Goal: Task Accomplishment & Management: Manage account settings

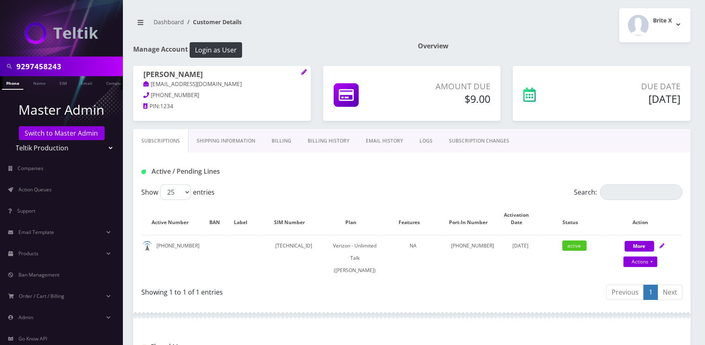
type input "9297458243"
click at [14, 85] on link "Phone" at bounding box center [12, 83] width 21 height 14
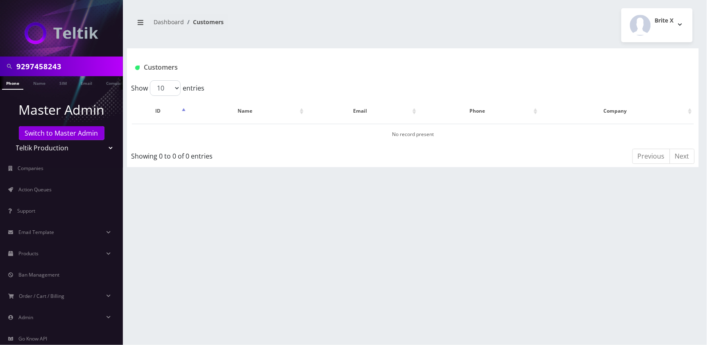
scroll to position [0, 4]
drag, startPoint x: 102, startPoint y: 149, endPoint x: 101, endPoint y: 155, distance: 5.9
click at [102, 149] on select "Teltik Production My Link Mobile VennMobile Unlimited Advanced LTE Rexing Inc D…" at bounding box center [61, 148] width 104 height 16
select select "23"
click at [9, 140] on select "Teltik Production My Link Mobile VennMobile Unlimited Advanced LTE Rexing Inc D…" at bounding box center [61, 148] width 104 height 16
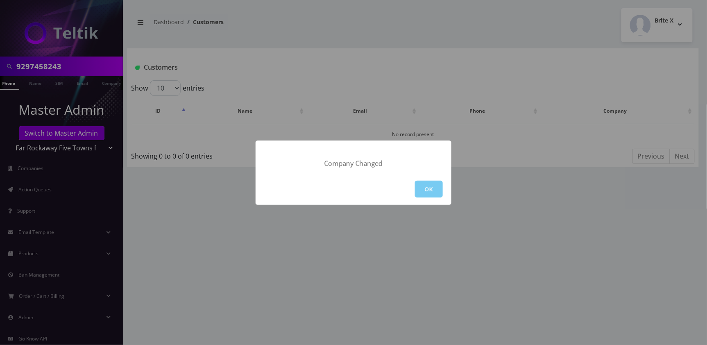
click at [438, 185] on button "OK" at bounding box center [429, 189] width 28 height 17
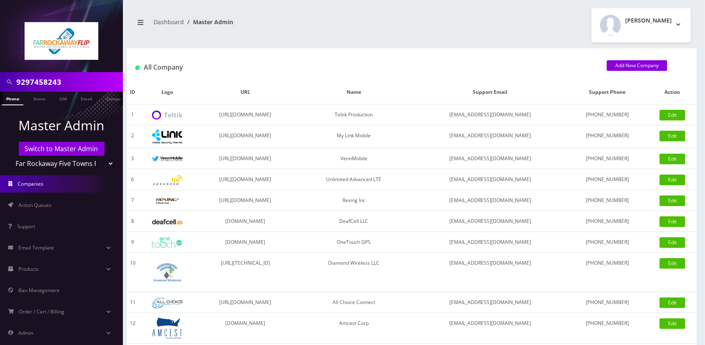
click at [13, 100] on link "Phone" at bounding box center [12, 99] width 21 height 14
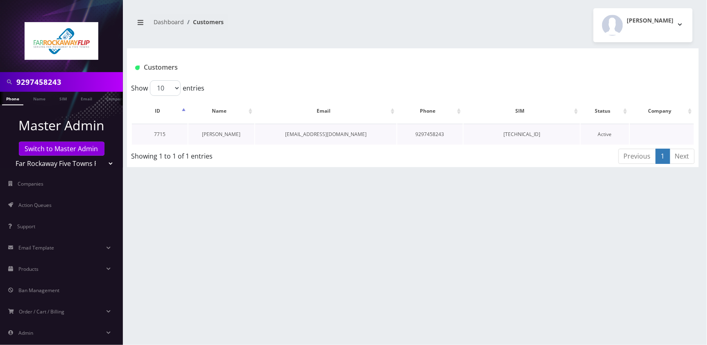
click at [217, 134] on link "raizy lifchetz" at bounding box center [221, 134] width 39 height 7
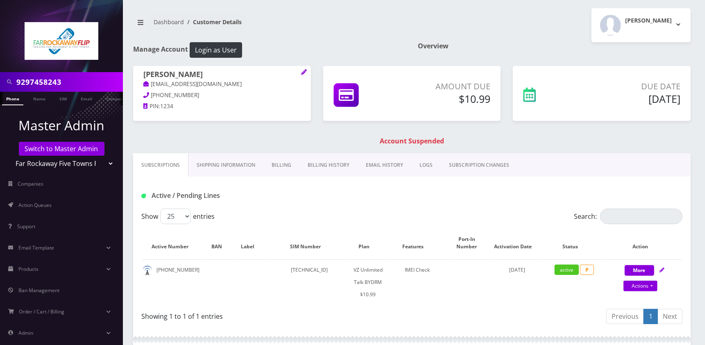
click at [285, 170] on link "Billing" at bounding box center [281, 165] width 36 height 24
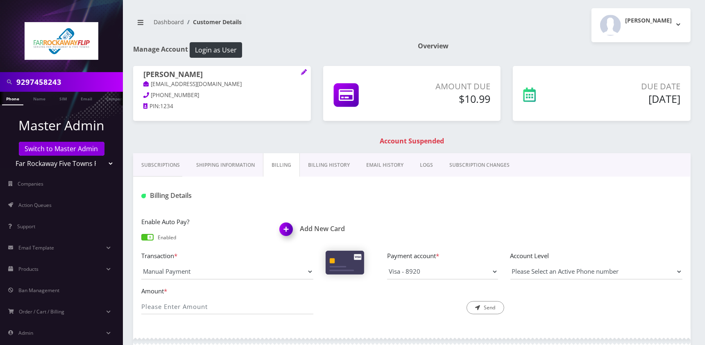
click at [695, 206] on div "Subscriptions Shipping Information Billing Billing History EMAIL HISTORY LOGS S…" at bounding box center [412, 316] width 570 height 327
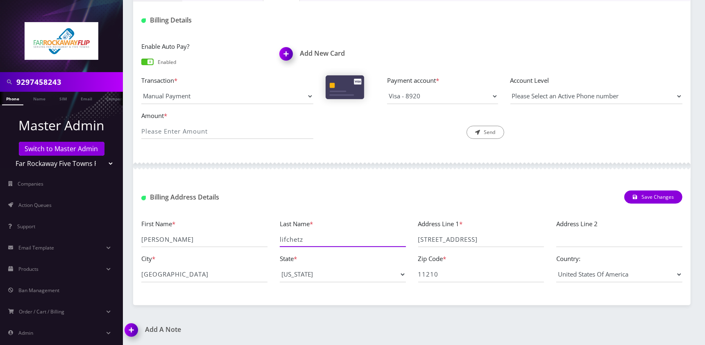
drag, startPoint x: 305, startPoint y: 242, endPoint x: 140, endPoint y: 240, distance: 165.5
click at [140, 240] on div "First Name * raizy Last Name * lifchetz Address Line 1 * 3417 avenue k Address …" at bounding box center [411, 254] width 553 height 70
drag, startPoint x: 168, startPoint y: 242, endPoint x: 138, endPoint y: 241, distance: 29.9
click at [138, 241] on div "First Name * raizy" at bounding box center [204, 233] width 138 height 29
click at [698, 115] on div "9297458243 Phone Name SIM Email Company Customer Dashboard Customer Details Tzv…" at bounding box center [412, 85] width 586 height 520
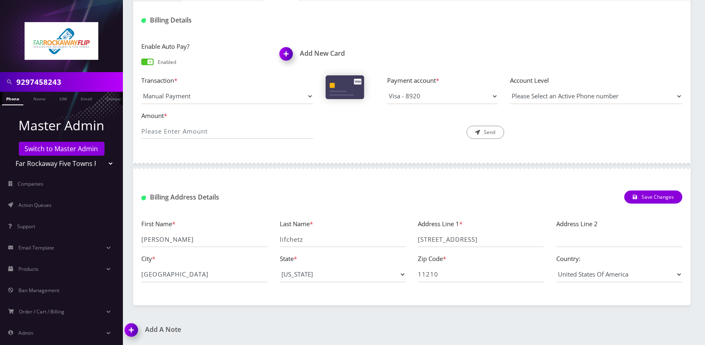
click at [648, 53] on div "Manage Account Login as User Overview raizy lifchetz tlieberman613+51@gmail.com…" at bounding box center [412, 86] width 570 height 438
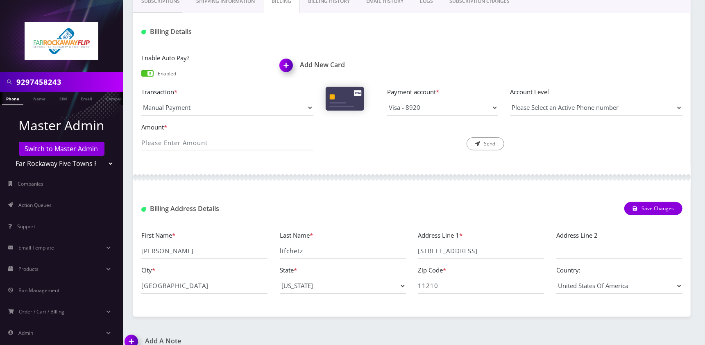
scroll to position [0, 0]
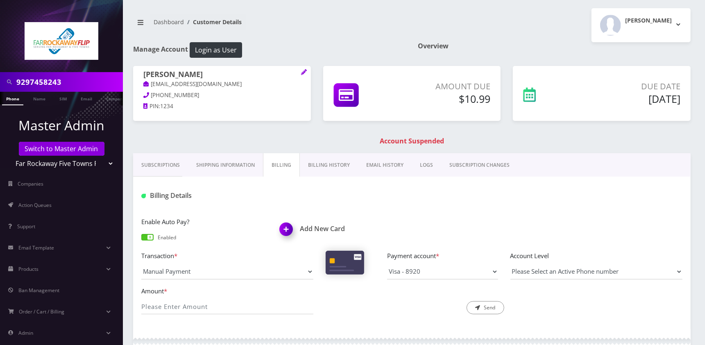
click at [183, 299] on div "Amount *" at bounding box center [227, 300] width 184 height 29
click at [181, 306] on input "Amount *" at bounding box center [227, 307] width 172 height 16
type input "10.99"
drag, startPoint x: 487, startPoint y: 306, endPoint x: 428, endPoint y: 281, distance: 64.2
click at [485, 305] on button "Send" at bounding box center [486, 307] width 38 height 13
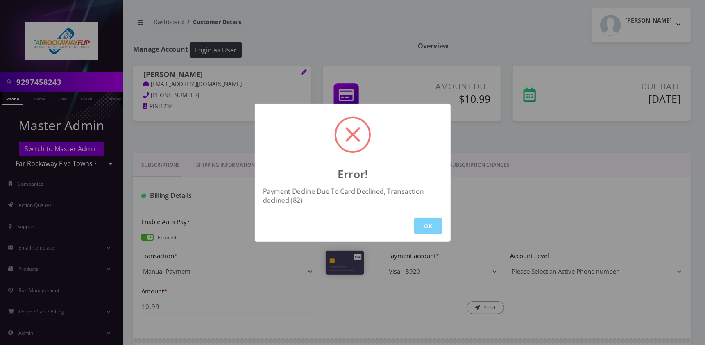
drag, startPoint x: 421, startPoint y: 229, endPoint x: 427, endPoint y: 228, distance: 5.6
click at [422, 229] on button "OK" at bounding box center [428, 225] width 28 height 17
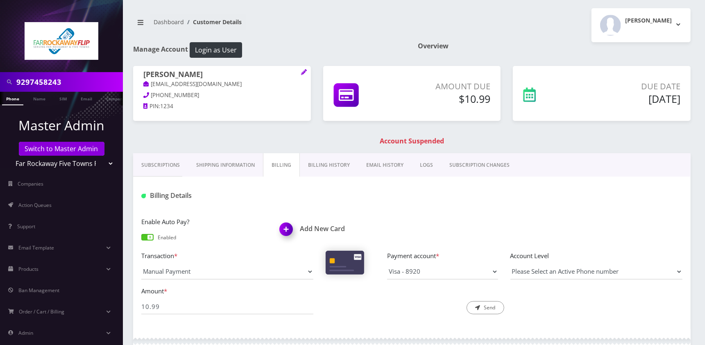
drag, startPoint x: 197, startPoint y: 75, endPoint x: 153, endPoint y: 75, distance: 44.2
click at [153, 75] on h1 "[PERSON_NAME]" at bounding box center [221, 75] width 157 height 10
click at [696, 263] on div "Subscriptions Shipping Information Billing Billing History EMAIL HISTORY LOGS S…" at bounding box center [412, 316] width 570 height 327
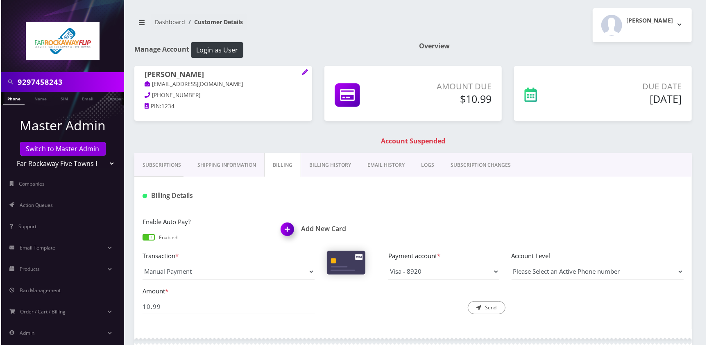
scroll to position [176, 0]
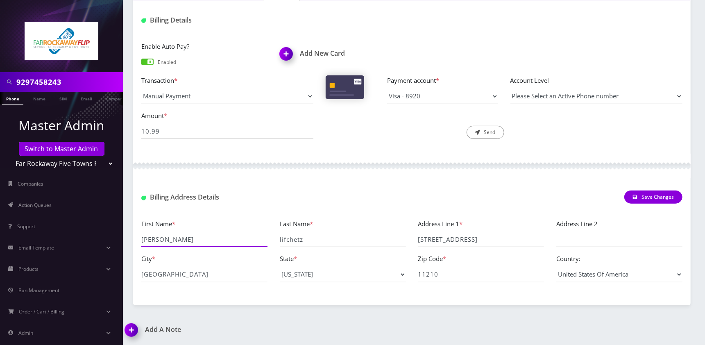
drag, startPoint x: 176, startPoint y: 243, endPoint x: 138, endPoint y: 239, distance: 38.8
click at [138, 239] on div "First Name * raizy" at bounding box center [204, 233] width 138 height 29
drag, startPoint x: 238, startPoint y: 152, endPoint x: 292, endPoint y: 236, distance: 100.3
click at [238, 152] on div "Enable Auto Pay? Enabled Add New Card Transaction * Manual Payment Custom Charg…" at bounding box center [411, 93] width 557 height 120
click at [292, 237] on input "lifchetz" at bounding box center [343, 239] width 126 height 16
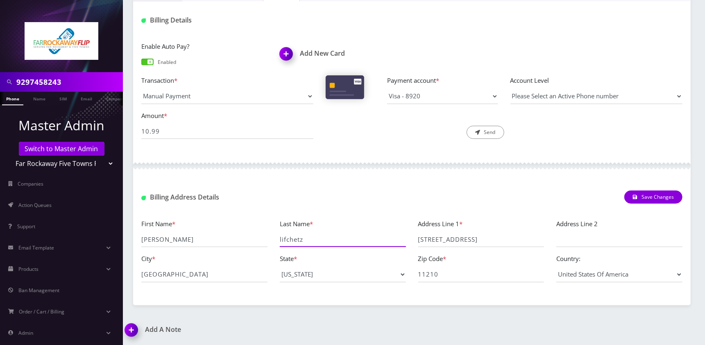
click at [292, 237] on input "lifchetz" at bounding box center [343, 239] width 126 height 16
click at [287, 60] on img at bounding box center [288, 57] width 24 height 24
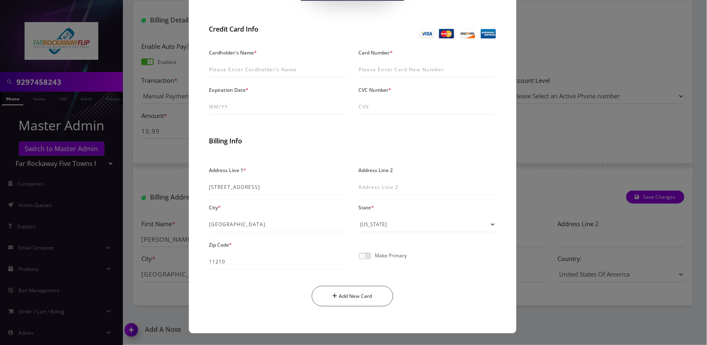
scroll to position [62, 0]
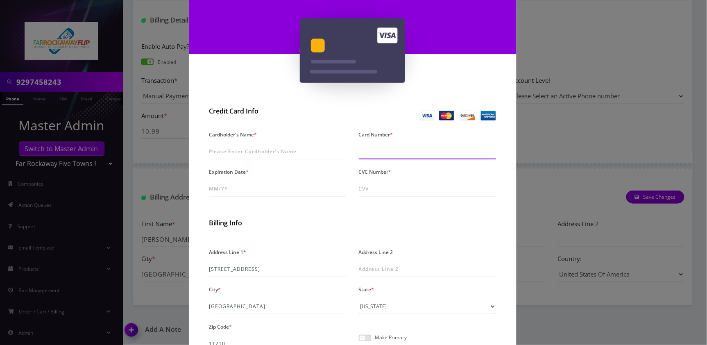
click at [394, 152] on input "Card Number *" at bounding box center [427, 152] width 137 height 16
paste input "4147 2027 6155 3237"
type input "4147 2027 6155 3237"
click at [421, 150] on input "4147 2027 6155 3237" at bounding box center [427, 152] width 137 height 16
click at [225, 152] on input "Cardholder's Name *" at bounding box center [277, 152] width 137 height 16
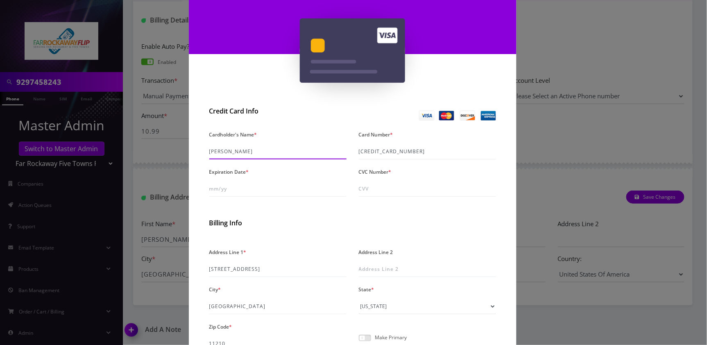
type input "Raizy Lifchetz"
click at [234, 182] on input "Expiration Date *" at bounding box center [277, 189] width 137 height 16
type input "07/30"
click at [391, 192] on input "CVC Number *" at bounding box center [427, 189] width 137 height 16
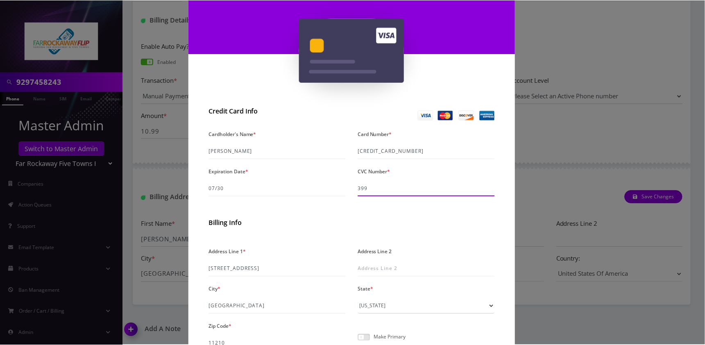
scroll to position [144, 0]
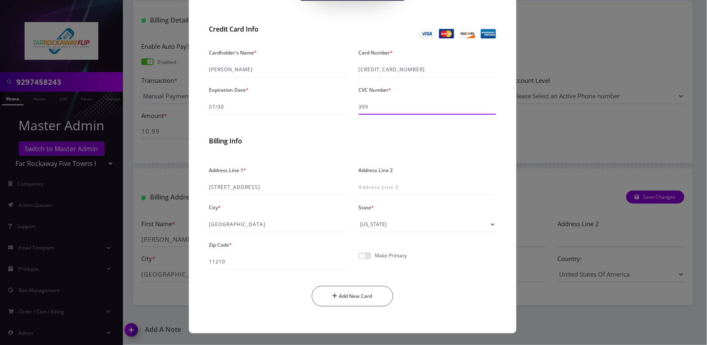
type input "399"
click at [367, 258] on span at bounding box center [365, 256] width 12 height 7
click at [359, 260] on input "checkbox" at bounding box center [359, 260] width 0 height 0
click at [361, 292] on button "Add New Card" at bounding box center [353, 296] width 82 height 20
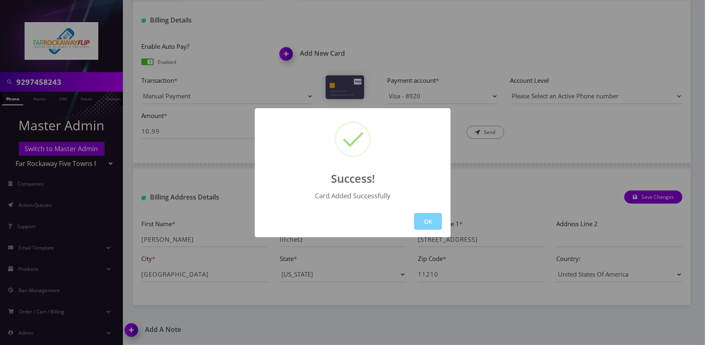
drag, startPoint x: 429, startPoint y: 219, endPoint x: 380, endPoint y: 218, distance: 49.2
click at [429, 219] on button "OK" at bounding box center [428, 221] width 28 height 17
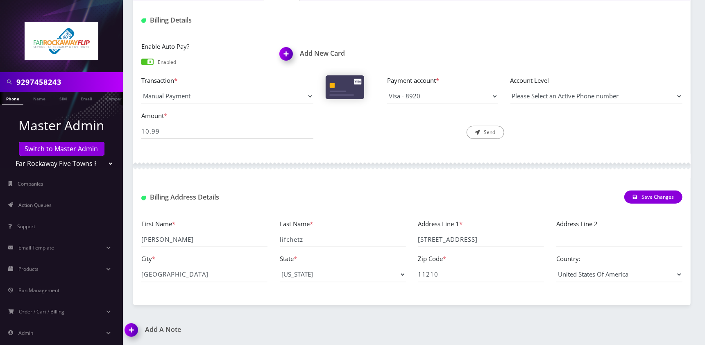
click at [20, 100] on link "Phone" at bounding box center [12, 99] width 21 height 14
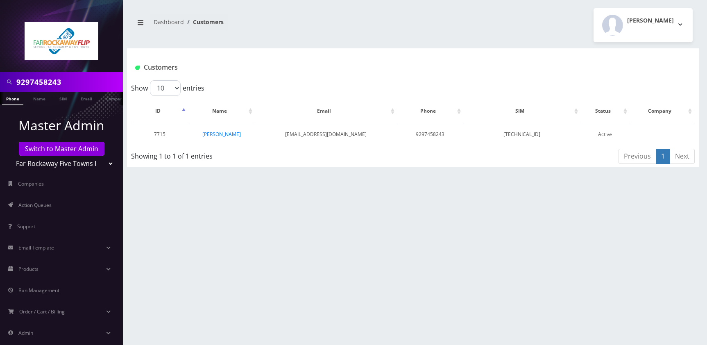
click at [220, 134] on link "[PERSON_NAME]" at bounding box center [221, 134] width 39 height 7
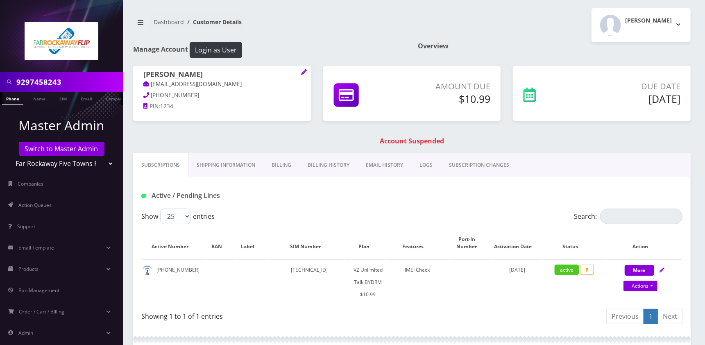
click at [284, 167] on link "Billing" at bounding box center [281, 165] width 36 height 24
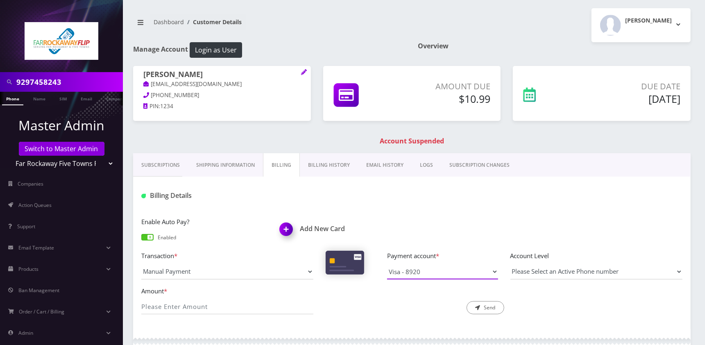
click at [492, 272] on select "Visa - 8920" at bounding box center [442, 272] width 111 height 16
click at [18, 100] on link "Phone" at bounding box center [12, 99] width 21 height 14
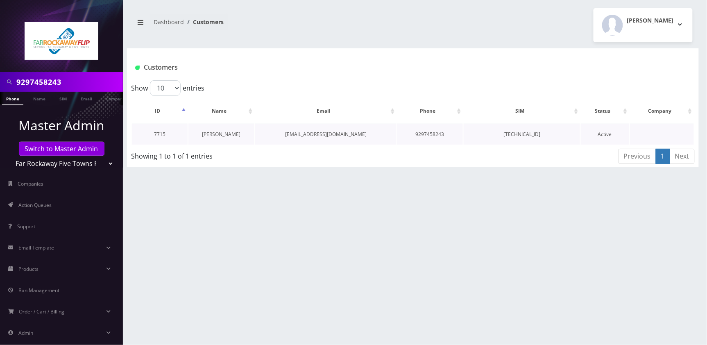
click at [219, 134] on link "[PERSON_NAME]" at bounding box center [221, 134] width 39 height 7
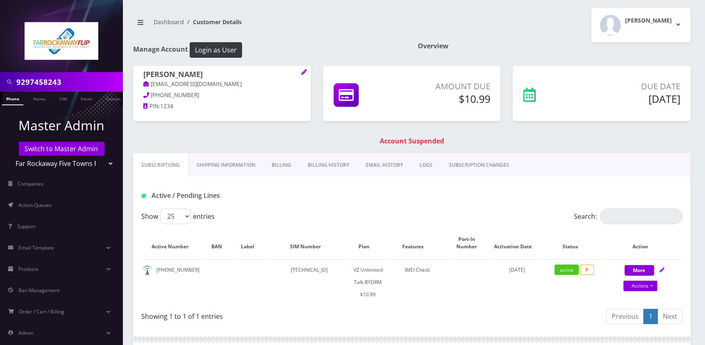
click at [287, 168] on link "Billing" at bounding box center [281, 165] width 36 height 24
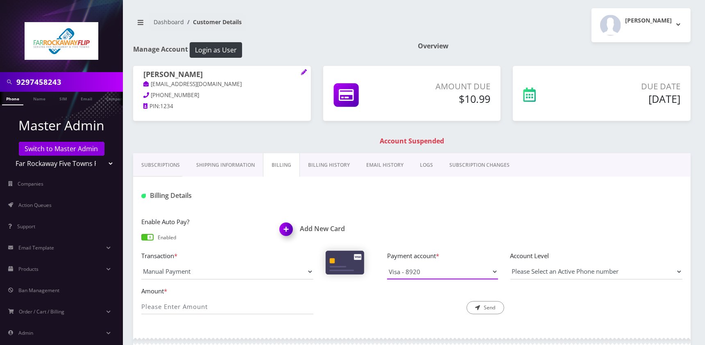
click at [475, 271] on select "Visa - 8920" at bounding box center [442, 272] width 111 height 16
click at [325, 301] on div "Description * Send" at bounding box center [411, 300] width 184 height 29
click at [287, 231] on img at bounding box center [288, 232] width 24 height 24
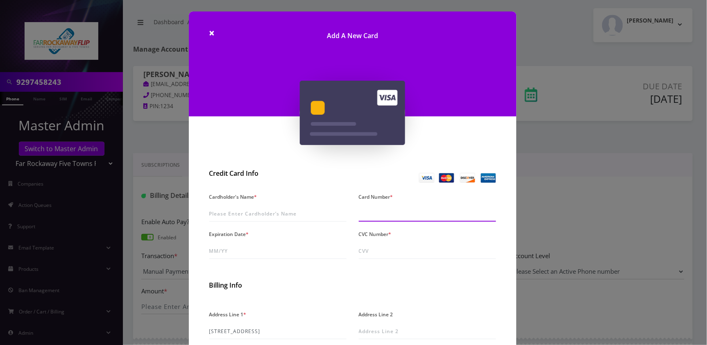
click at [390, 212] on input "Card Number *" at bounding box center [427, 214] width 137 height 16
paste input "4147 2027 6155 3237"
type input "4147 2027 6155 3237"
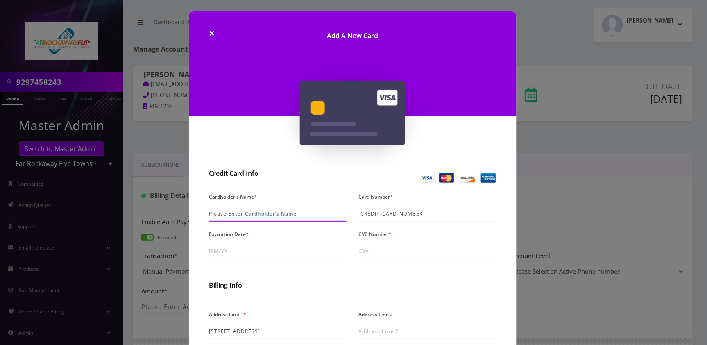
drag, startPoint x: 257, startPoint y: 213, endPoint x: 57, endPoint y: 258, distance: 205.8
click at [257, 213] on input "Cardholder's Name *" at bounding box center [277, 214] width 137 height 16
paste input "Raizy Lifchetz"
type input "Raizy Lifchetz"
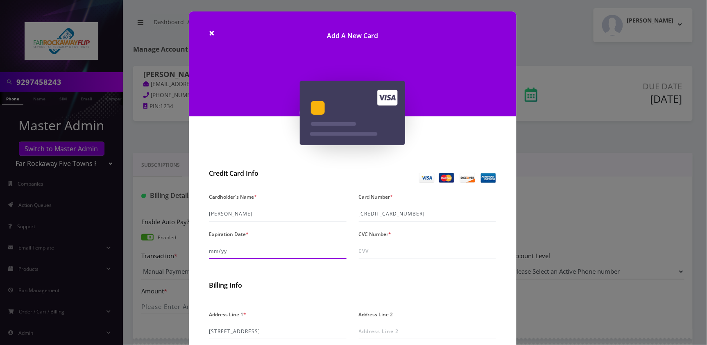
click at [249, 248] on input "Expiration Date *" at bounding box center [277, 251] width 137 height 16
type input "07/30"
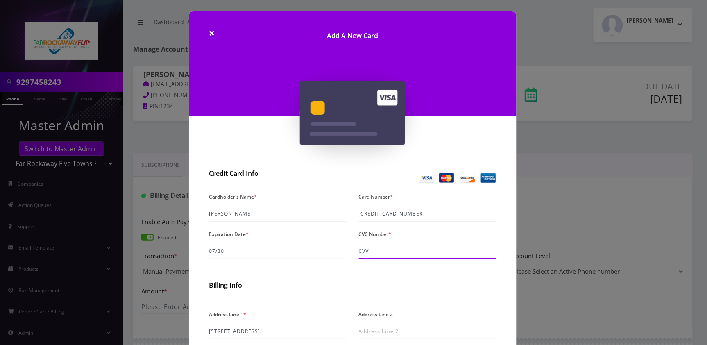
click at [385, 249] on input "CVC Number *" at bounding box center [427, 251] width 137 height 16
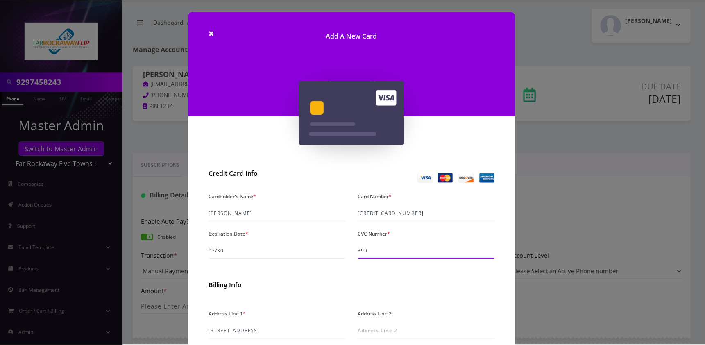
scroll to position [144, 0]
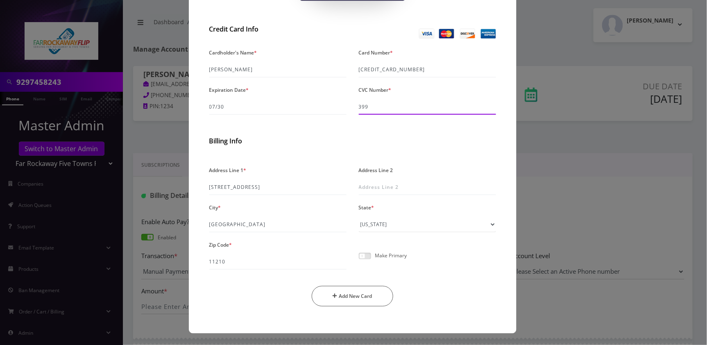
type input "399"
click at [362, 256] on span at bounding box center [365, 256] width 12 height 7
click at [359, 260] on input "checkbox" at bounding box center [359, 260] width 0 height 0
click at [368, 257] on span at bounding box center [365, 256] width 12 height 7
click at [359, 260] on input "checkbox" at bounding box center [359, 260] width 0 height 0
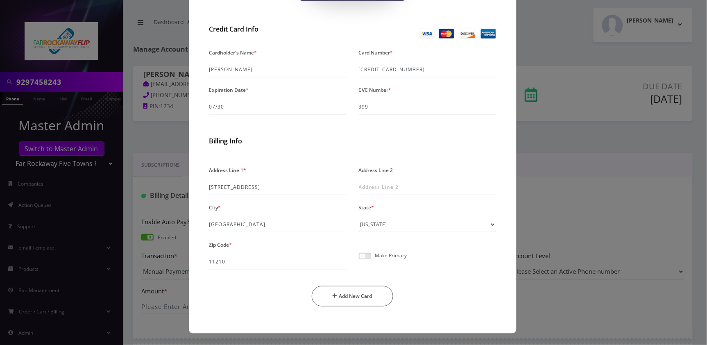
click at [365, 257] on span at bounding box center [365, 256] width 12 height 7
click at [359, 260] on input "checkbox" at bounding box center [359, 260] width 0 height 0
click at [359, 293] on button "Add New Card" at bounding box center [353, 296] width 82 height 20
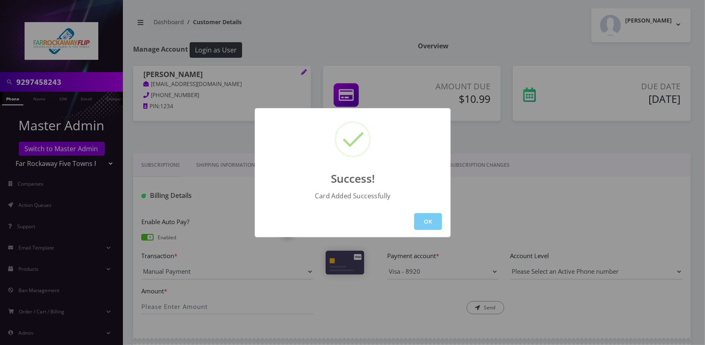
click at [429, 222] on button "OK" at bounding box center [428, 221] width 28 height 17
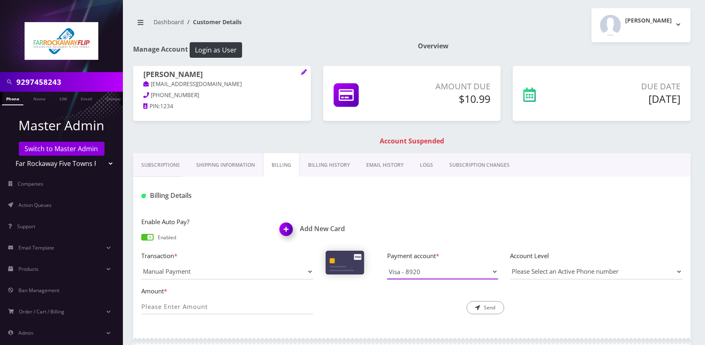
drag, startPoint x: 485, startPoint y: 273, endPoint x: 481, endPoint y: 276, distance: 5.6
click at [485, 273] on select "Visa - 8920" at bounding box center [442, 272] width 111 height 16
click at [16, 97] on link "Phone" at bounding box center [12, 99] width 21 height 14
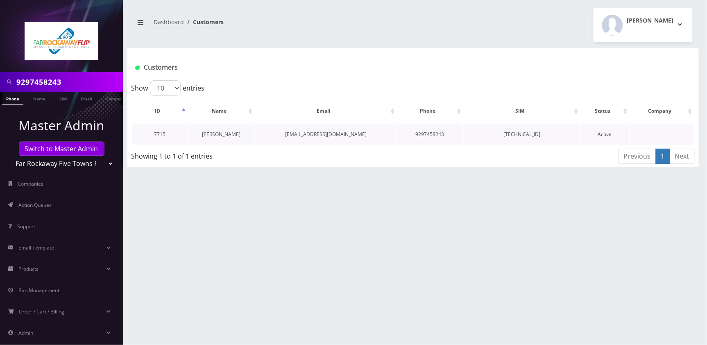
click at [222, 132] on link "[PERSON_NAME]" at bounding box center [221, 134] width 39 height 7
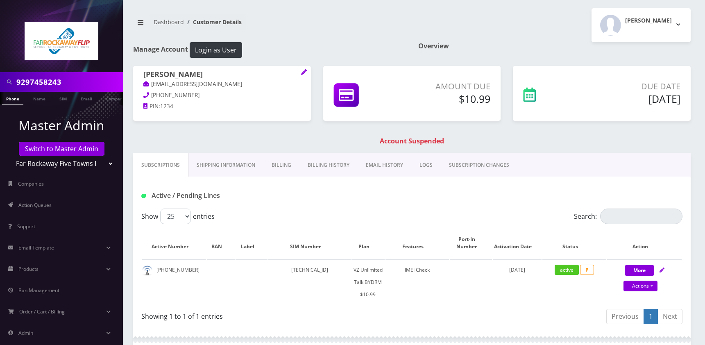
click at [285, 165] on link "Billing" at bounding box center [281, 165] width 36 height 24
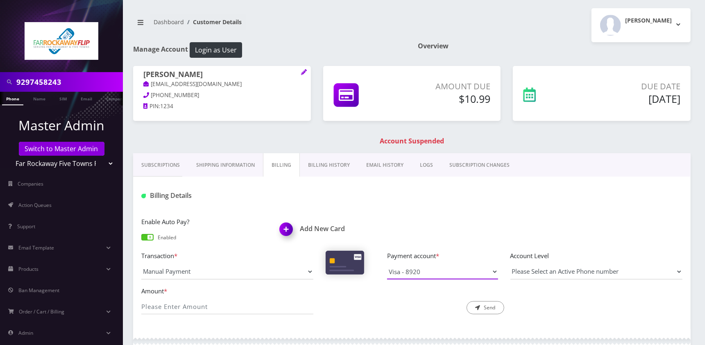
click at [490, 274] on select "Visa - 8920" at bounding box center [442, 272] width 111 height 16
click at [338, 303] on div "Description * Send" at bounding box center [411, 300] width 184 height 29
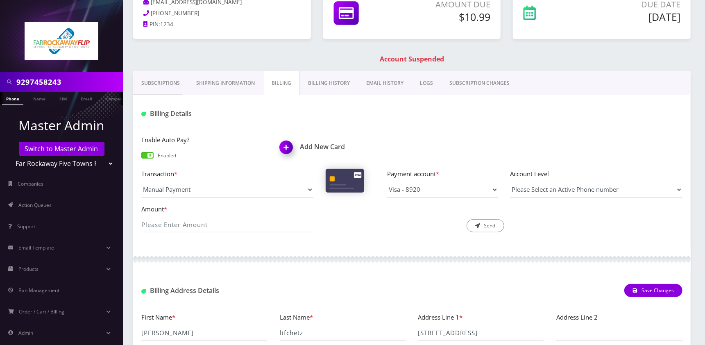
scroll to position [176, 0]
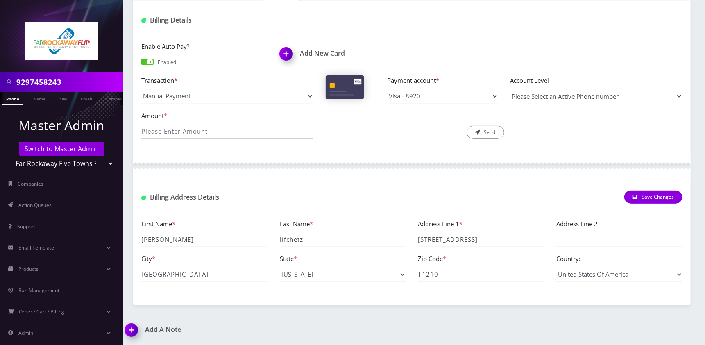
drag, startPoint x: 676, startPoint y: 95, endPoint x: 670, endPoint y: 99, distance: 6.7
click at [676, 95] on select "Please Select an Active Phone number 9297458243" at bounding box center [596, 96] width 172 height 16
click at [359, 134] on div "Description * Send" at bounding box center [411, 125] width 184 height 29
drag, startPoint x: 488, startPoint y: 93, endPoint x: 342, endPoint y: 137, distance: 152.3
click at [489, 93] on select "Visa - 8920" at bounding box center [442, 96] width 111 height 16
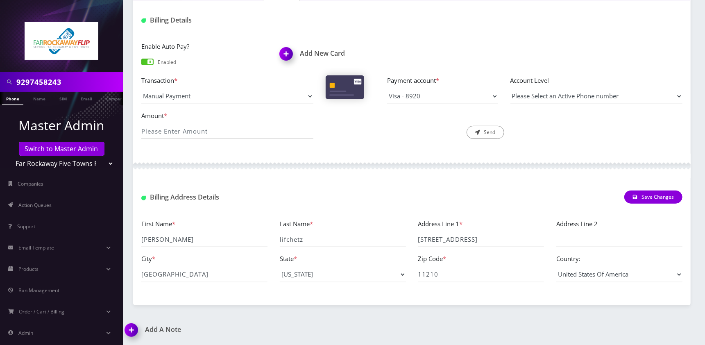
click at [340, 126] on div "Description * Send" at bounding box center [411, 125] width 184 height 29
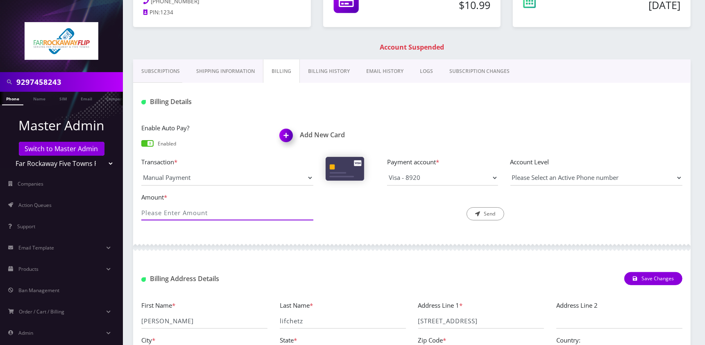
click at [196, 211] on input "Amount *" at bounding box center [227, 213] width 172 height 16
type input "10.99"
click at [491, 212] on button "Send" at bounding box center [486, 213] width 38 height 13
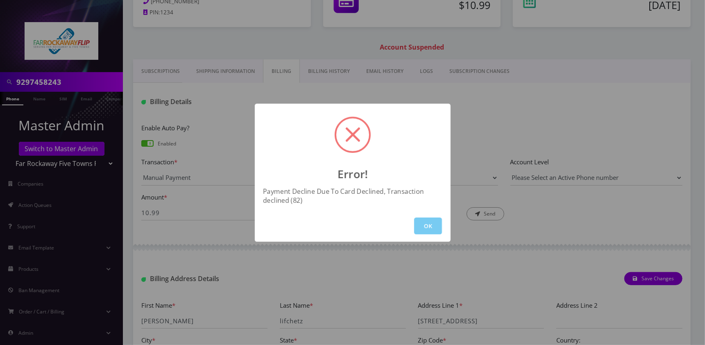
click at [432, 224] on button "OK" at bounding box center [428, 225] width 28 height 17
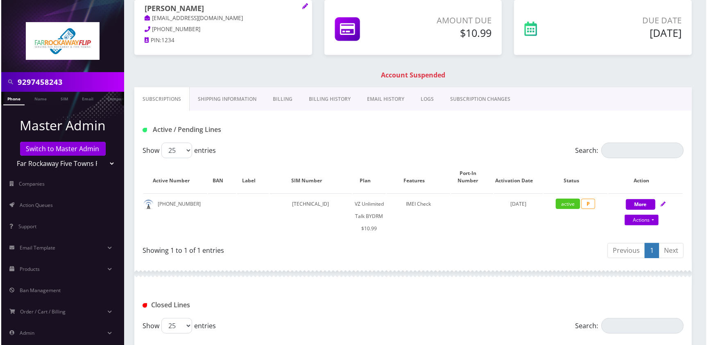
scroll to position [94, 0]
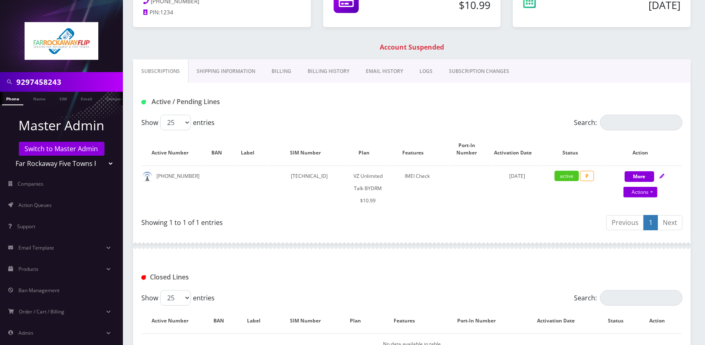
click at [277, 68] on link "Billing" at bounding box center [281, 71] width 36 height 24
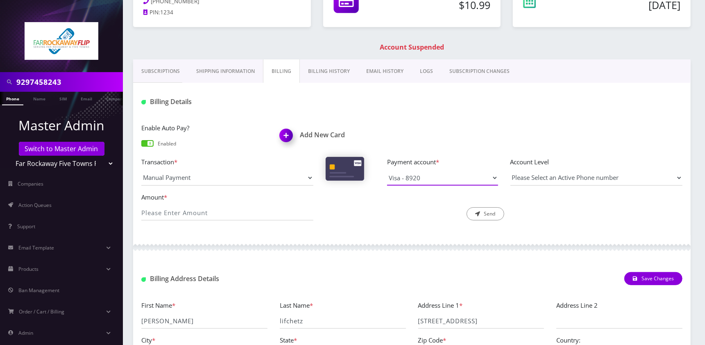
click at [458, 178] on select "Visa - 8920" at bounding box center [442, 178] width 111 height 16
click at [324, 217] on div "Description * Send" at bounding box center [411, 206] width 184 height 29
click at [285, 132] on img at bounding box center [288, 138] width 24 height 24
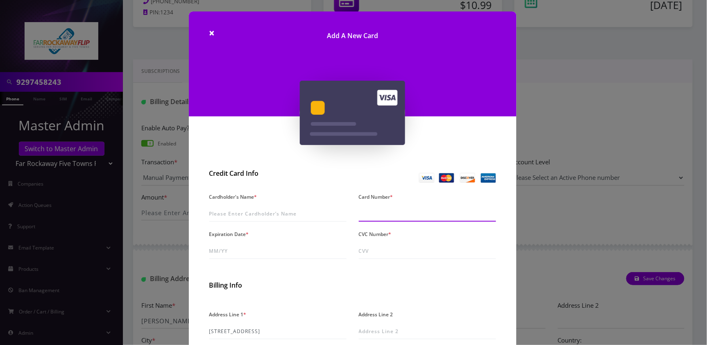
click at [403, 215] on input "Card Number *" at bounding box center [427, 214] width 137 height 16
paste input "[CREDIT_CARD_NUMBER]"
type input "[CREDIT_CARD_NUMBER]"
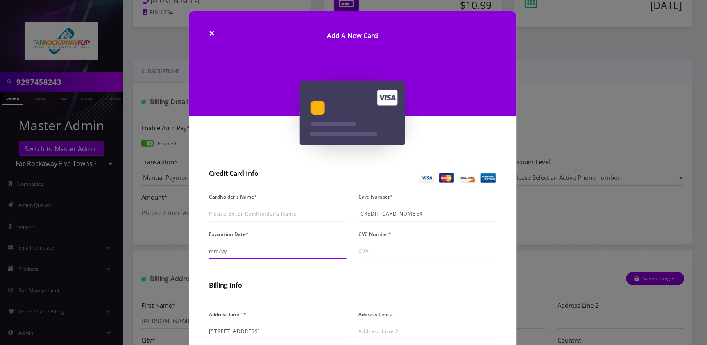
click at [258, 250] on input "Expiration Date *" at bounding box center [277, 251] width 137 height 16
type input "07/30"
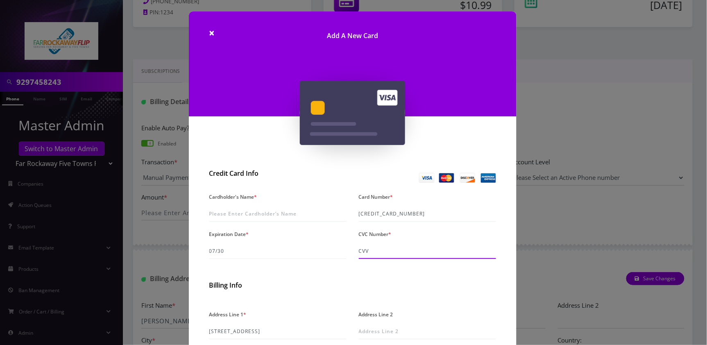
click at [401, 251] on input "CVC Number *" at bounding box center [427, 251] width 137 height 16
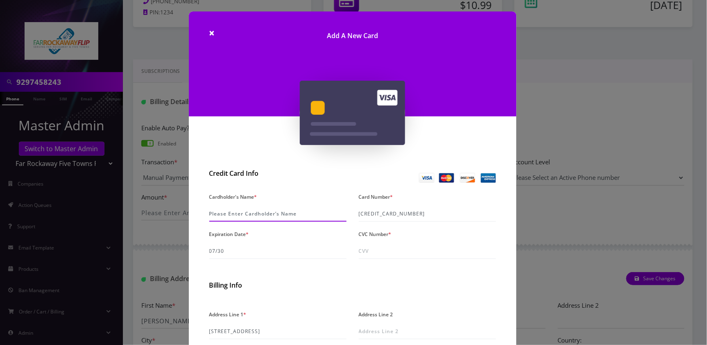
drag, startPoint x: 249, startPoint y: 210, endPoint x: 265, endPoint y: 216, distance: 16.7
click at [249, 210] on input "Cardholder's Name *" at bounding box center [277, 214] width 137 height 16
paste input "4147202761553237"
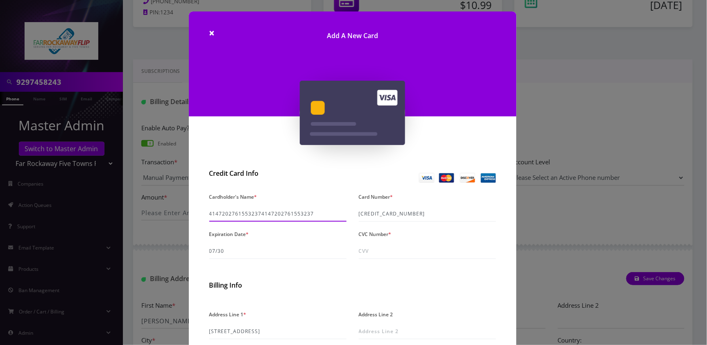
type input "4147202761553237"
click at [221, 211] on input "Cardholder's Name *" at bounding box center [277, 214] width 137 height 16
paste input "Raizy Lifchetz"
type input "Raizy Lifchetz"
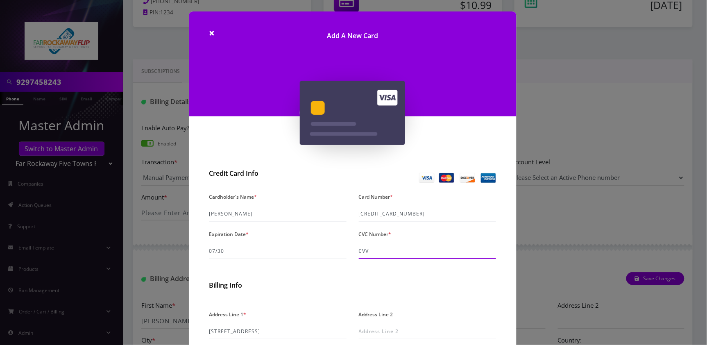
click at [366, 251] on input "CVC Number *" at bounding box center [427, 251] width 137 height 16
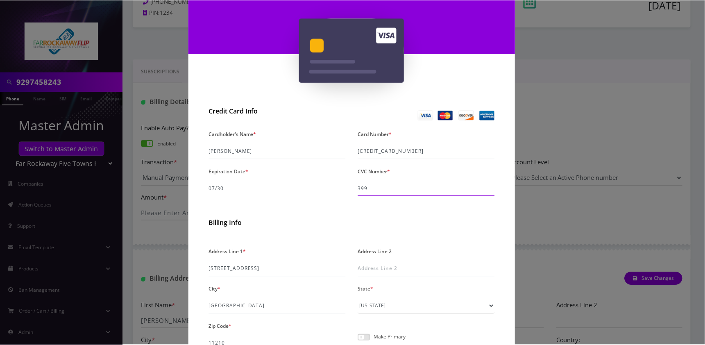
scroll to position [144, 0]
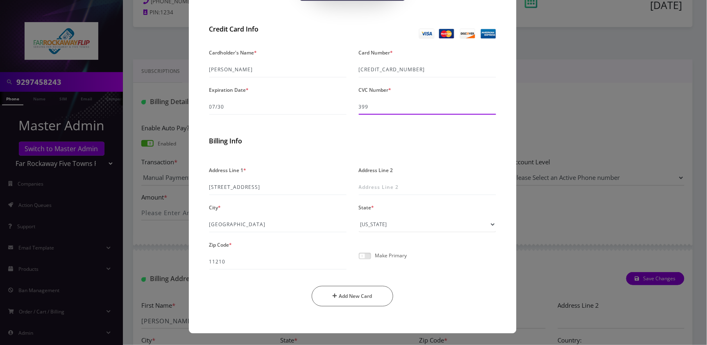
type input "399"
click at [221, 67] on input "Raizy Lifchetz" at bounding box center [277, 70] width 137 height 16
type input "Eli Lifchetz"
click at [365, 258] on span at bounding box center [365, 256] width 12 height 7
click at [359, 260] on input "checkbox" at bounding box center [359, 260] width 0 height 0
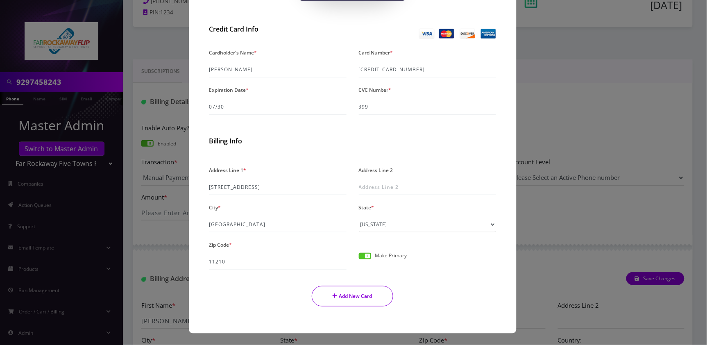
click at [378, 298] on button "Add New Card" at bounding box center [353, 296] width 82 height 20
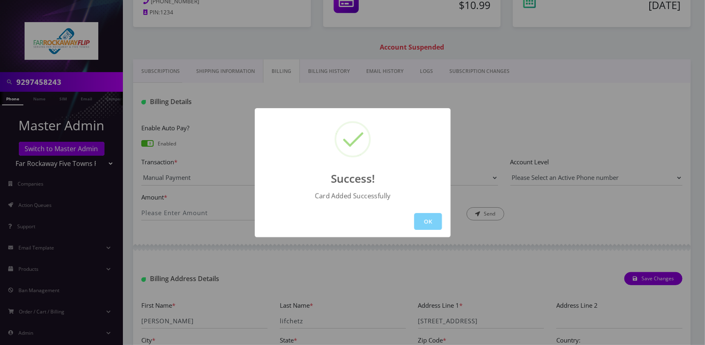
click at [437, 219] on button "OK" at bounding box center [428, 221] width 28 height 17
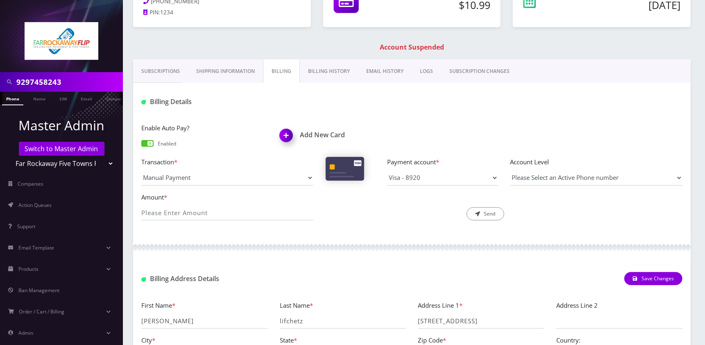
click at [11, 97] on link "Phone" at bounding box center [12, 99] width 21 height 14
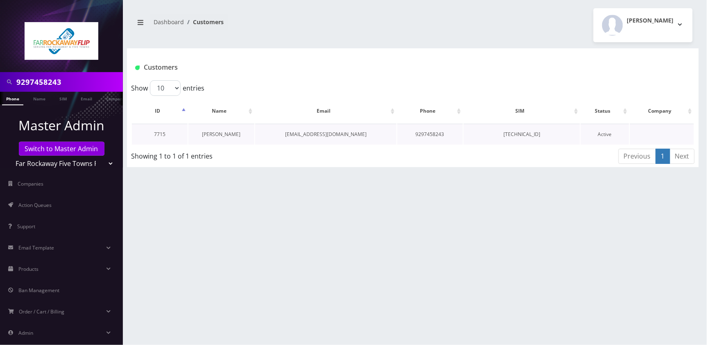
click at [223, 134] on link "[PERSON_NAME]" at bounding box center [221, 134] width 39 height 7
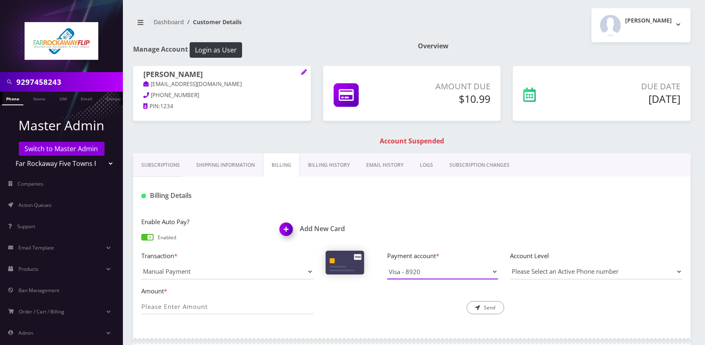
click at [487, 273] on select "Visa - 8920" at bounding box center [442, 272] width 111 height 16
click at [328, 297] on div "Description * Send" at bounding box center [411, 300] width 184 height 29
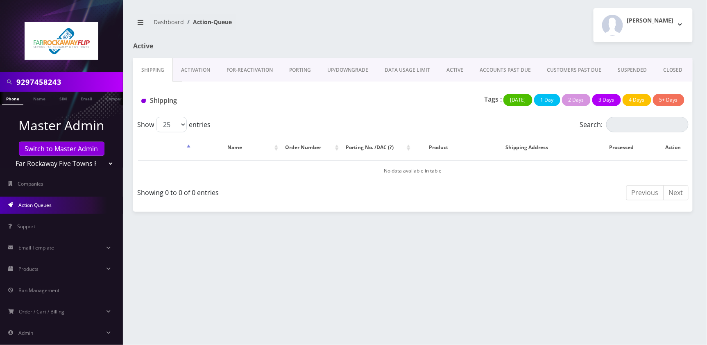
click at [16, 100] on link "Phone" at bounding box center [12, 99] width 21 height 14
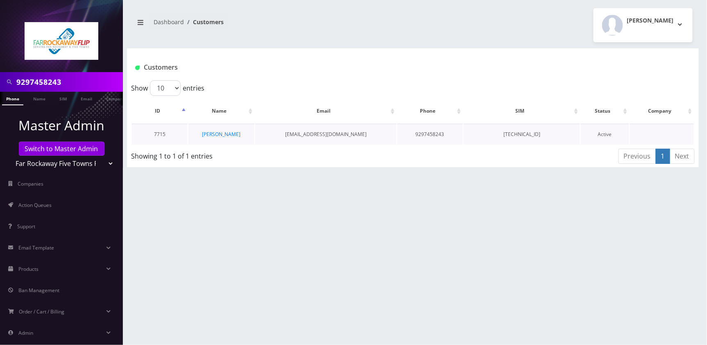
click at [226, 138] on td "raizy lifchetz" at bounding box center [221, 134] width 66 height 21
click at [228, 132] on link "raizy lifchetz" at bounding box center [221, 134] width 39 height 7
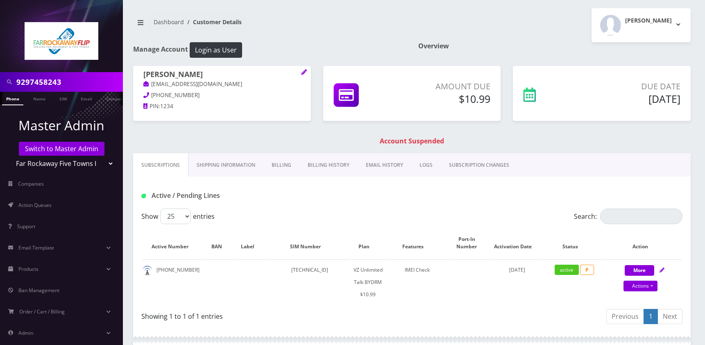
click at [278, 168] on link "Billing" at bounding box center [281, 165] width 36 height 24
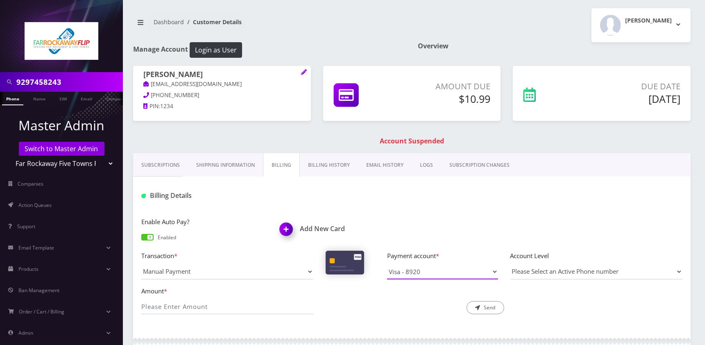
drag, startPoint x: 452, startPoint y: 264, endPoint x: 460, endPoint y: 272, distance: 11.6
click at [453, 266] on select "Visa - 8920" at bounding box center [442, 272] width 111 height 16
drag, startPoint x: 330, startPoint y: 288, endPoint x: 319, endPoint y: 282, distance: 12.9
click at [329, 288] on div "Description * Send" at bounding box center [411, 300] width 184 height 29
click at [285, 228] on img at bounding box center [288, 232] width 24 height 24
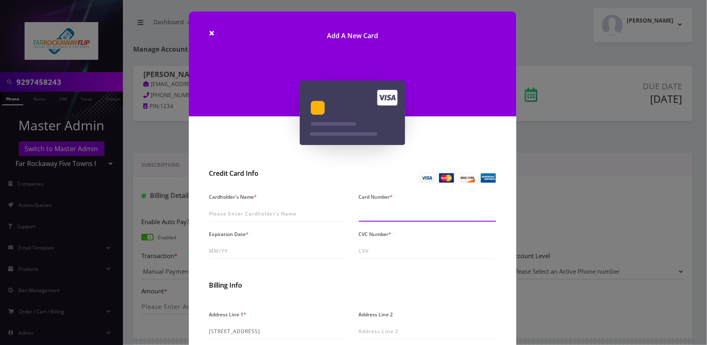
click at [374, 208] on input "Card Number *" at bounding box center [427, 214] width 137 height 16
paste input "4147 2027 6155 3237"
type input "4147 2027 6155 3237"
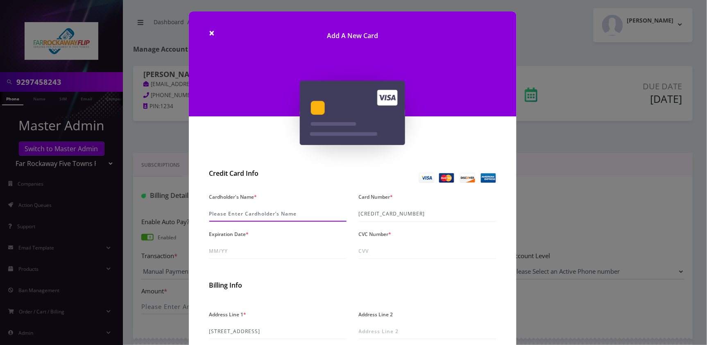
click at [270, 212] on input "Cardholder's Name *" at bounding box center [277, 214] width 137 height 16
paste input "Lifchetz"
type input "Eli Lifchetz"
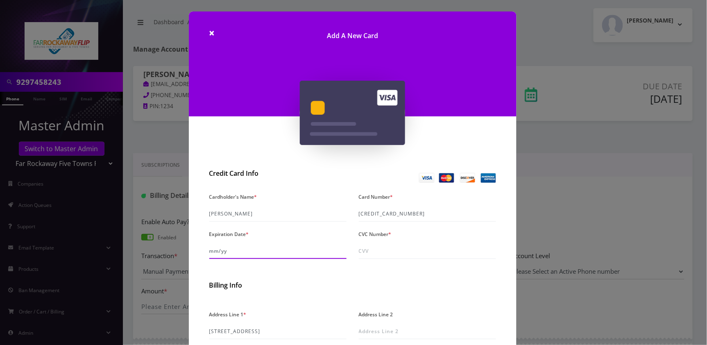
click at [222, 249] on input "Expiration Date *" at bounding box center [277, 251] width 137 height 16
click at [222, 248] on input "07/yy" at bounding box center [277, 251] width 137 height 16
type input "07/30"
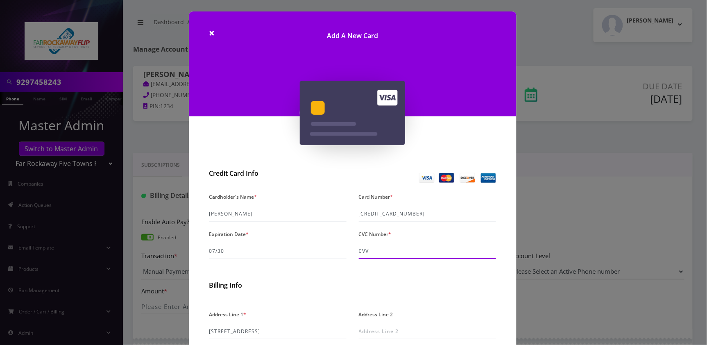
click at [393, 251] on input "CVC Number *" at bounding box center [427, 251] width 137 height 16
click at [380, 248] on input "CVC Number *" at bounding box center [427, 251] width 137 height 16
click at [373, 251] on input "CVC Number *" at bounding box center [427, 251] width 137 height 16
type input "399"
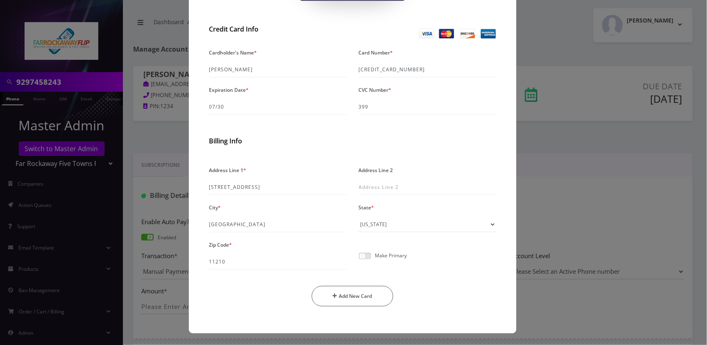
click at [364, 255] on span at bounding box center [365, 256] width 12 height 7
click at [359, 260] on input "checkbox" at bounding box center [359, 260] width 0 height 0
click at [367, 295] on button "Add New Card" at bounding box center [353, 296] width 82 height 20
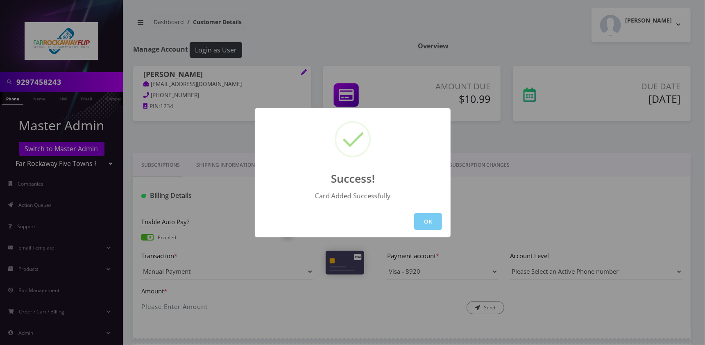
click at [428, 221] on button "OK" at bounding box center [428, 221] width 28 height 17
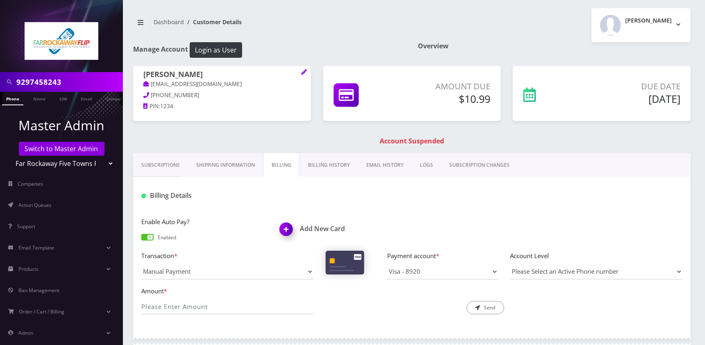
click at [285, 231] on img at bounding box center [288, 232] width 24 height 24
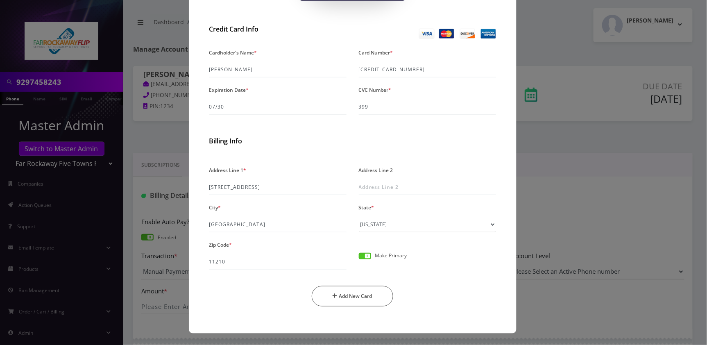
scroll to position [0, 0]
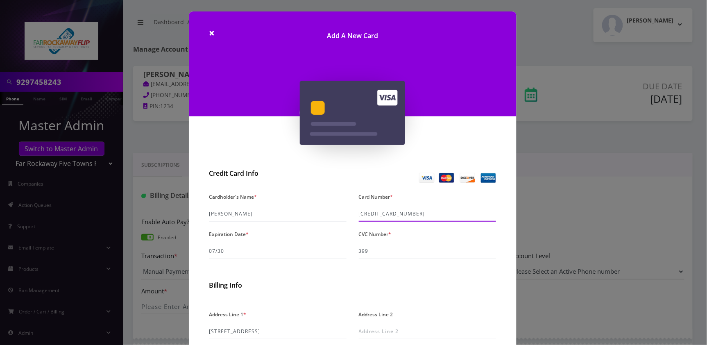
click at [396, 215] on input "4147 2027 6155 3237" at bounding box center [427, 214] width 137 height 16
click at [383, 211] on input "4147 2027 6155 3237" at bounding box center [427, 214] width 137 height 16
paste input "4147 2027 6155 3237"
type input "4147 2027 6155 3237"
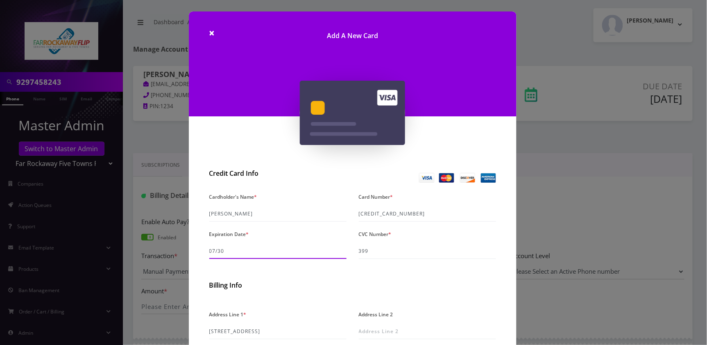
click at [247, 250] on input "07/30" at bounding box center [277, 251] width 137 height 16
type input "07/30"
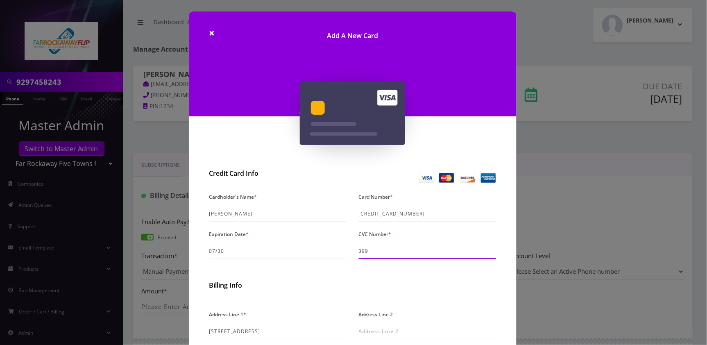
click at [387, 255] on input "399" at bounding box center [427, 251] width 137 height 16
type input "399"
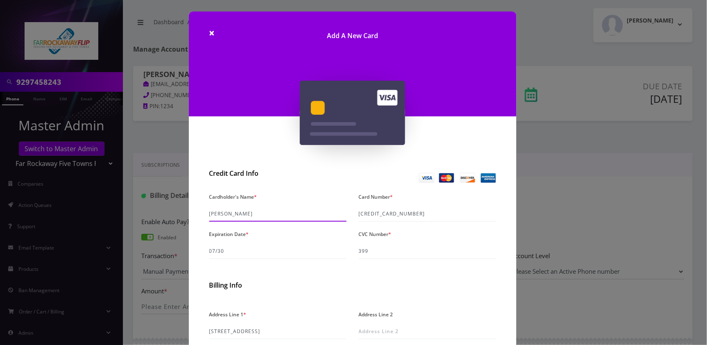
click at [226, 211] on input "Eli Lifchetz" at bounding box center [277, 214] width 137 height 16
click at [246, 213] on input "Eli" at bounding box center [277, 214] width 137 height 16
paste input "Lifchetz"
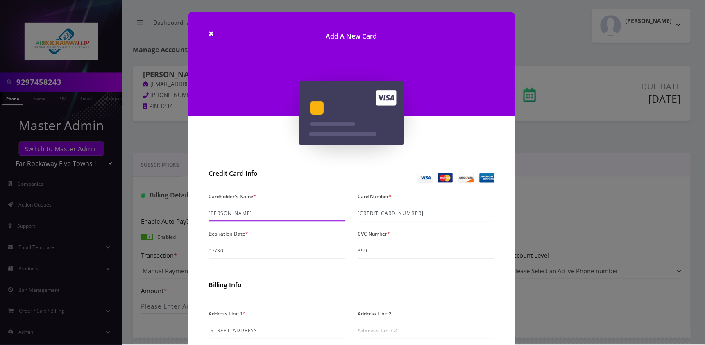
scroll to position [144, 0]
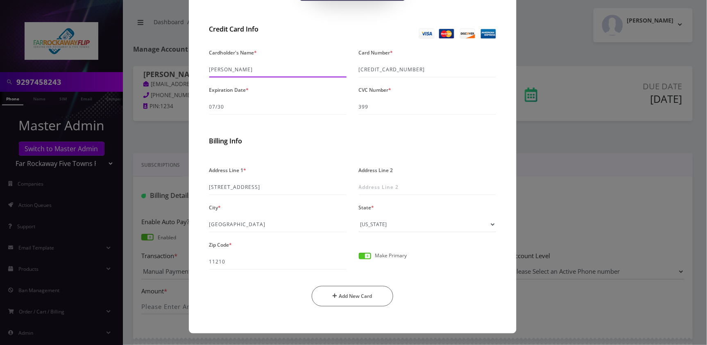
type input "Eli Lifchetz"
click at [362, 255] on span at bounding box center [365, 256] width 12 height 7
click at [359, 260] on input "checkbox" at bounding box center [359, 260] width 0 height 0
click at [369, 292] on button "Add New Card" at bounding box center [353, 296] width 82 height 20
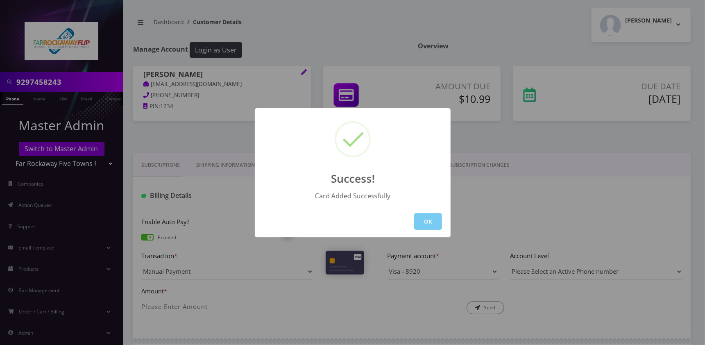
click at [433, 221] on button "OK" at bounding box center [428, 221] width 28 height 17
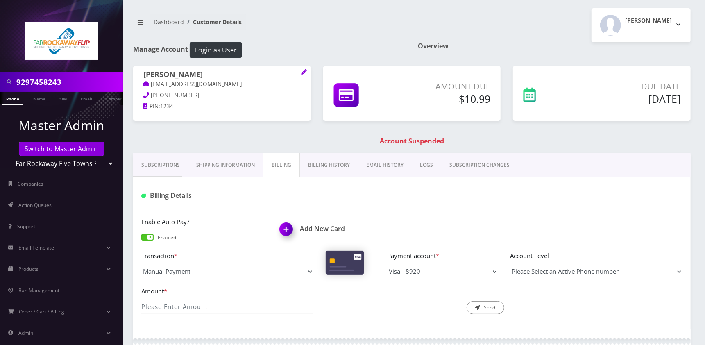
click at [13, 98] on link "Phone" at bounding box center [12, 99] width 21 height 14
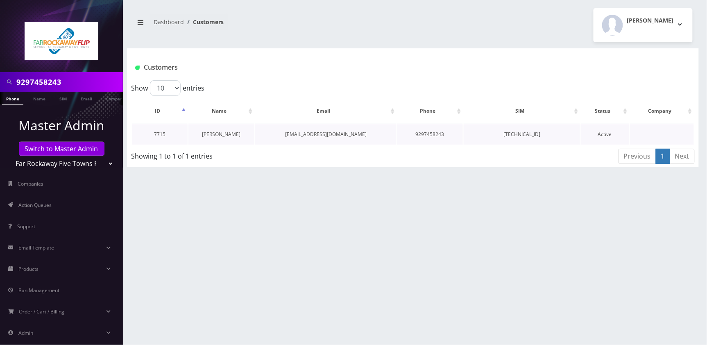
click at [222, 132] on link "[PERSON_NAME]" at bounding box center [221, 134] width 39 height 7
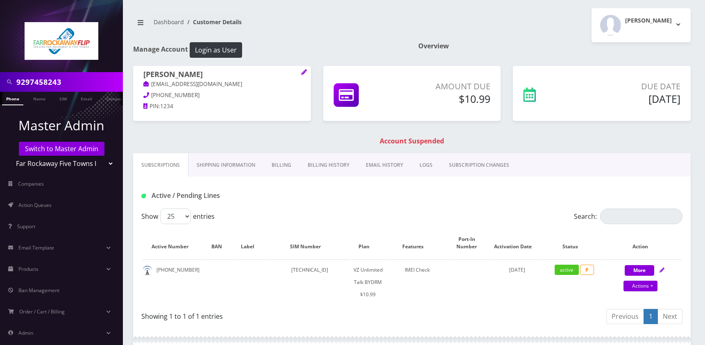
click at [282, 168] on link "Billing" at bounding box center [281, 165] width 36 height 24
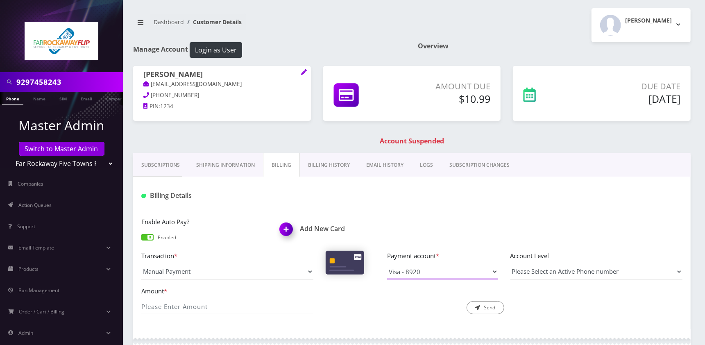
click at [482, 273] on select "Visa - 8920" at bounding box center [442, 272] width 111 height 16
click at [547, 134] on div "[PERSON_NAME] [EMAIL_ADDRESS][DOMAIN_NAME] [PHONE_NUMBER] PIN: 1234 Amount Due …" at bounding box center [412, 109] width 570 height 87
